Goal: Task Accomplishment & Management: Complete application form

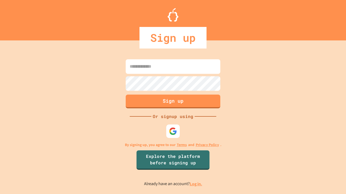
click at [196, 184] on link "Log in." at bounding box center [196, 184] width 12 height 6
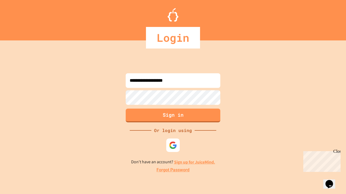
type input "**********"
